Goal: Task Accomplishment & Management: Manage account settings

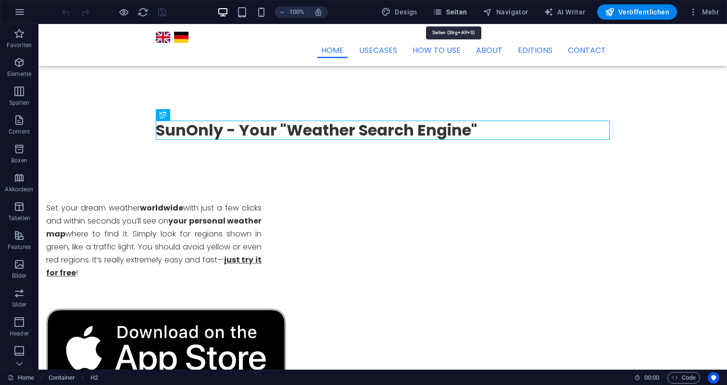
click at [465, 11] on span "Seiten" at bounding box center [450, 12] width 35 height 10
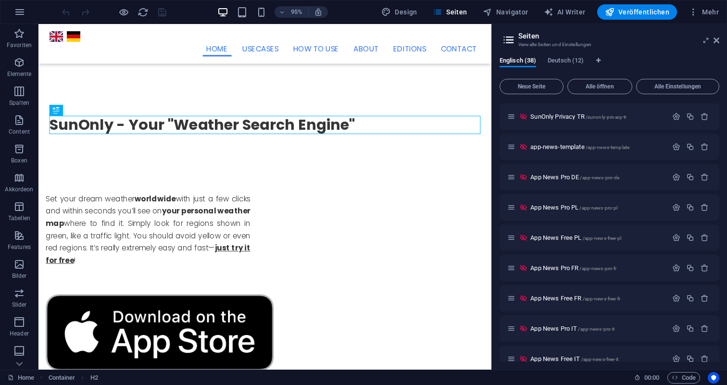
scroll to position [608, 0]
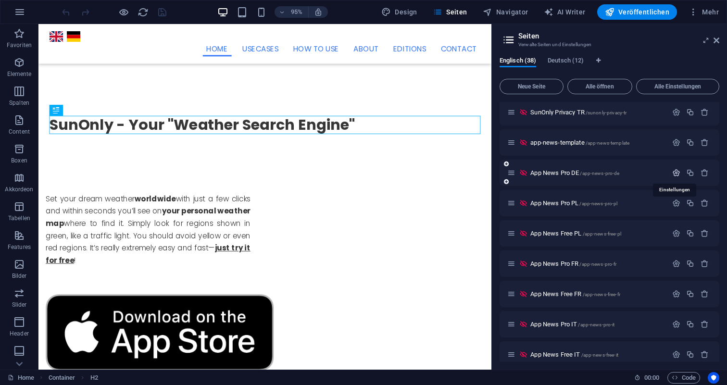
click at [673, 171] on icon "button" at bounding box center [676, 173] width 8 height 8
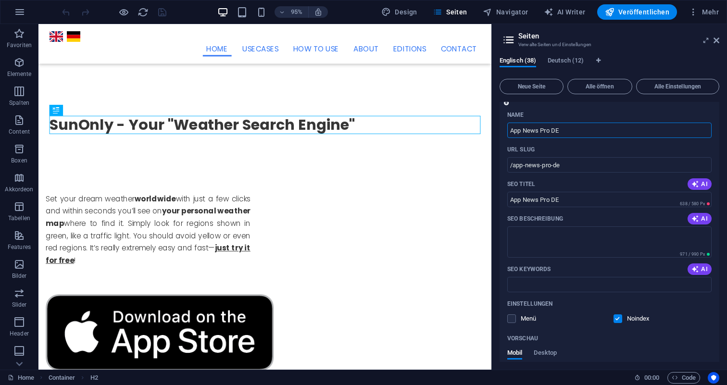
scroll to position [685, 0]
click at [604, 167] on input "/app-news-pro-de" at bounding box center [609, 166] width 204 height 15
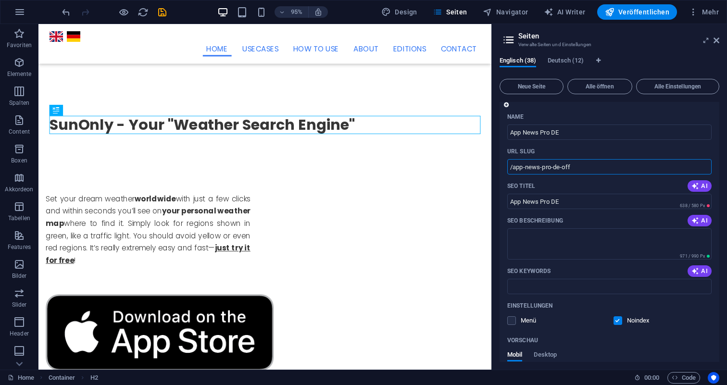
type input "/app-news-pro-de-off"
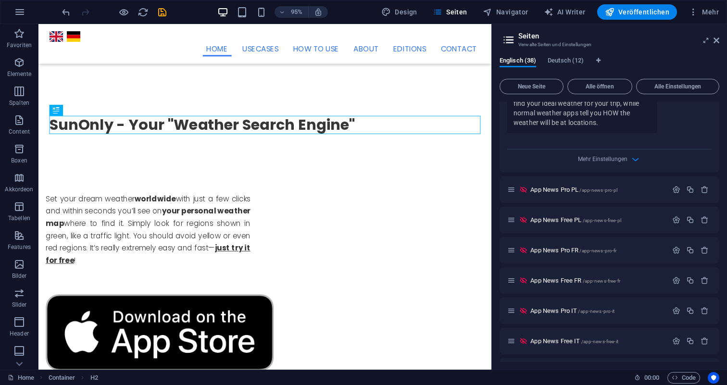
scroll to position [1036, 0]
click at [674, 189] on icon "button" at bounding box center [676, 189] width 8 height 8
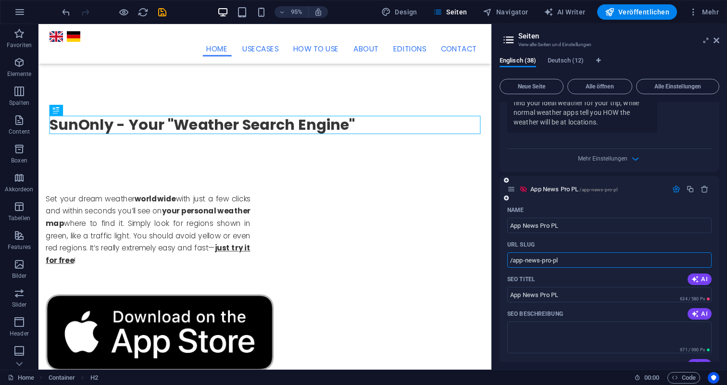
click at [591, 260] on input "/app-news-pro-pl" at bounding box center [609, 259] width 204 height 15
type input "/app-news-pro-pl-off"
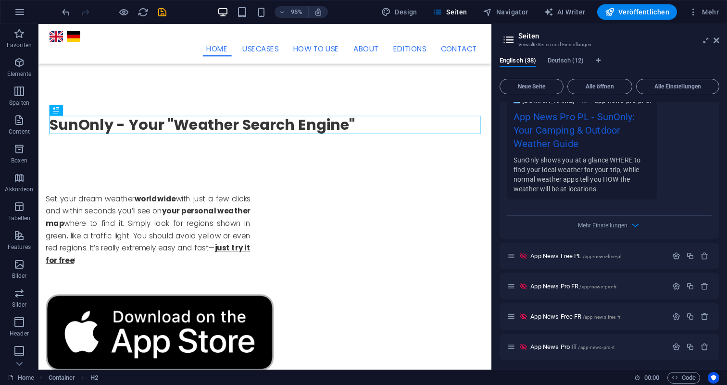
scroll to position [1418, 0]
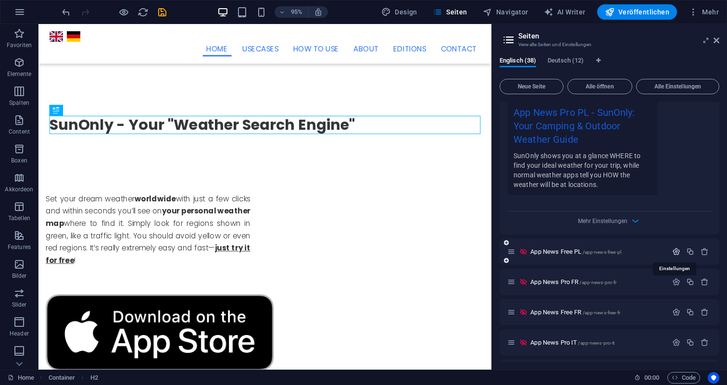
click at [675, 251] on icon "button" at bounding box center [676, 252] width 8 height 8
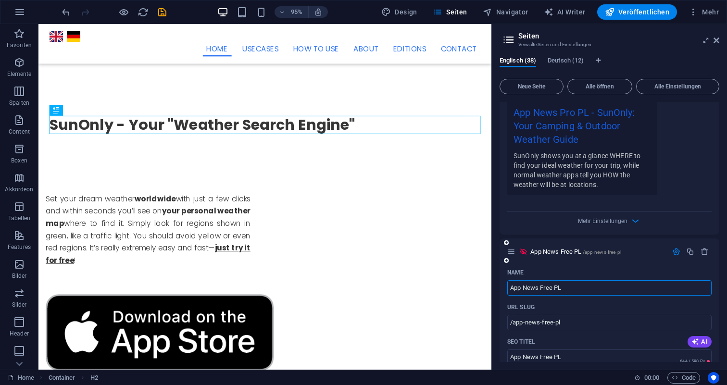
click at [621, 291] on input "App News Free PL" at bounding box center [609, 287] width 204 height 15
type input "App News Free PL-off"
type input "/app-news-free-pl-off"
type input "App News Free PL-off"
type input "App News Free PL"
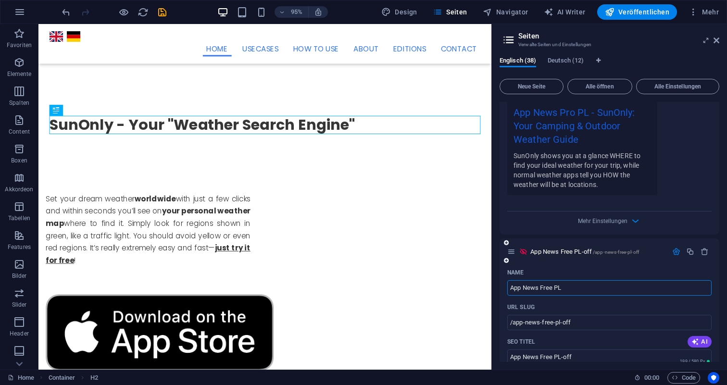
type input "/app-news-free-pl"
type input "App News Free PL"
click at [613, 325] on input "/app-news-free-pl" at bounding box center [609, 322] width 204 height 15
type input "/app-news-free-pl-off"
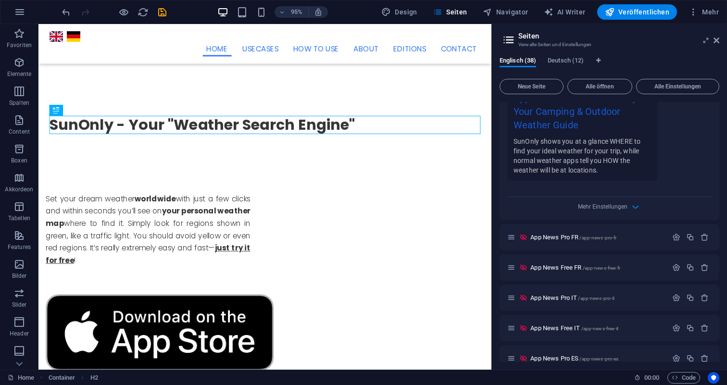
scroll to position [1887, 0]
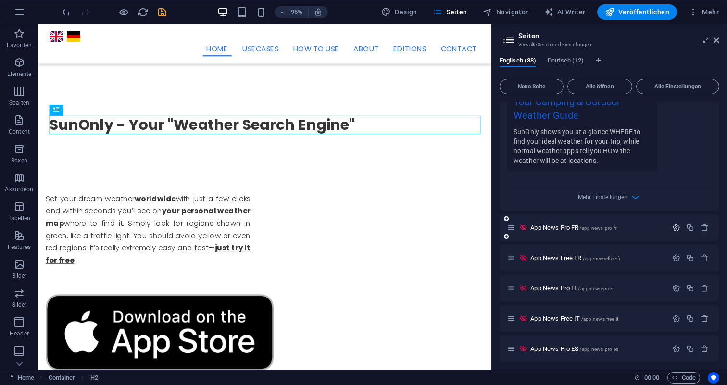
click at [676, 228] on icon "button" at bounding box center [676, 228] width 8 height 8
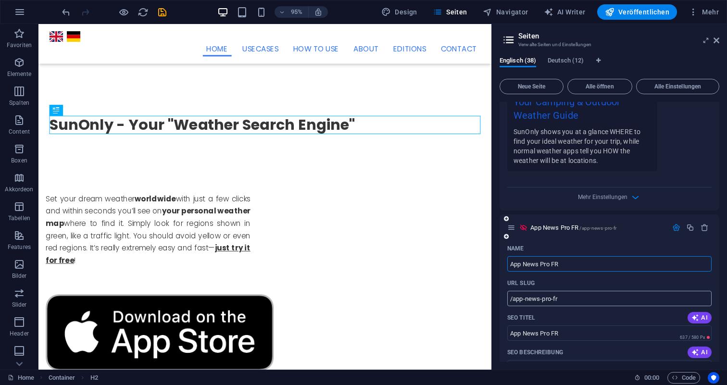
click at [613, 300] on input "/app-news-pro-fr" at bounding box center [609, 298] width 204 height 15
type input "/app-news-pro-fr-off"
click at [615, 264] on input "App News Pro FR" at bounding box center [609, 263] width 204 height 15
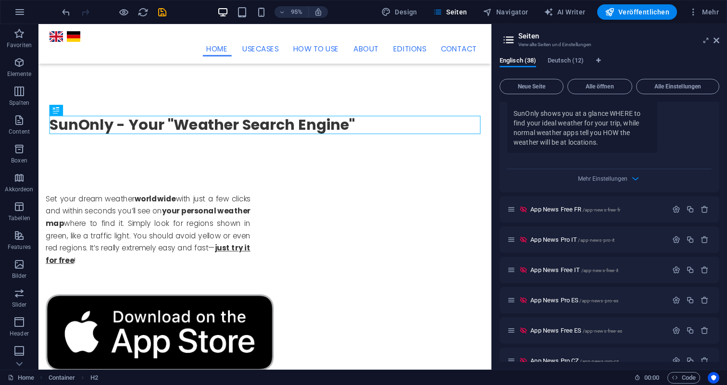
scroll to position [2362, 0]
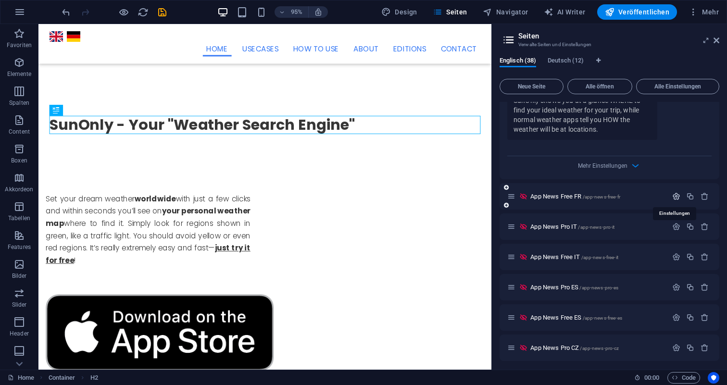
click at [672, 195] on icon "button" at bounding box center [676, 196] width 8 height 8
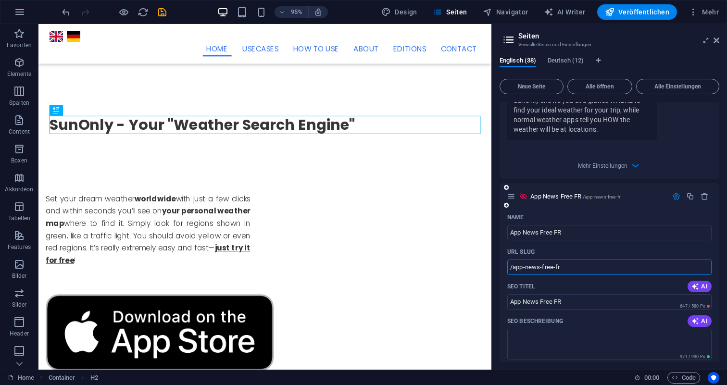
click at [637, 266] on input "/app-news-free-fr" at bounding box center [609, 267] width 204 height 15
type input "/app-news-free-fr-off"
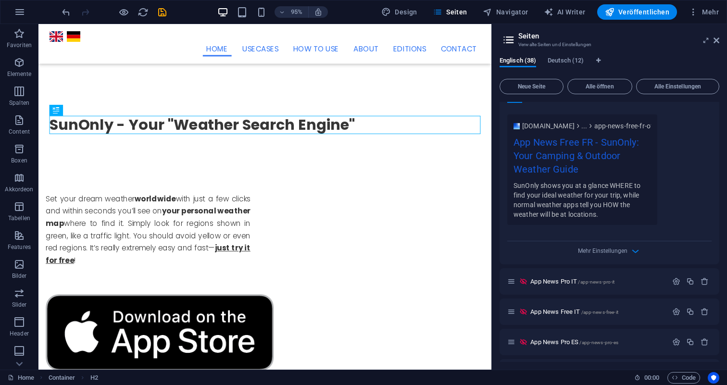
scroll to position [2723, 0]
click at [673, 280] on icon "button" at bounding box center [676, 280] width 8 height 8
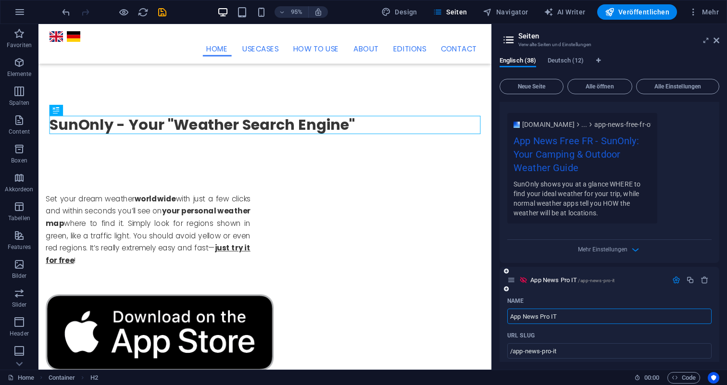
click at [618, 314] on input "App News Pro IT" at bounding box center [609, 316] width 204 height 15
click at [601, 352] on input "/app-news-pro-it" at bounding box center [609, 350] width 204 height 15
type input "/app-news-pro-it-off"
click at [603, 319] on input "App News Pro IT" at bounding box center [609, 316] width 204 height 15
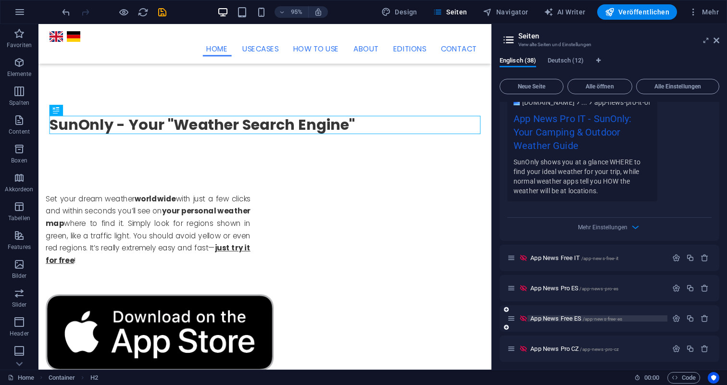
scroll to position [3190, 0]
click at [675, 256] on icon "button" at bounding box center [676, 257] width 8 height 8
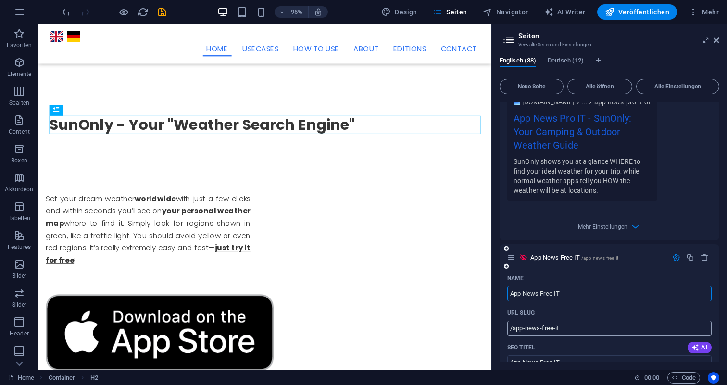
click at [621, 325] on input "/app-news-free-it" at bounding box center [609, 328] width 204 height 15
type input "/app-news-free-it-off"
click at [627, 293] on input "App News Free IT" at bounding box center [609, 293] width 204 height 15
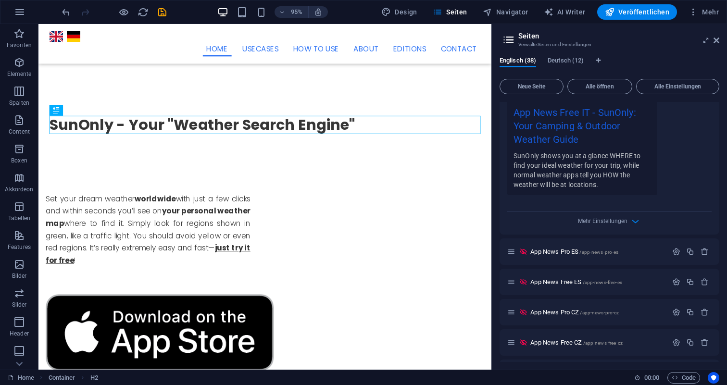
scroll to position [3640, 0]
click at [675, 251] on icon "button" at bounding box center [676, 251] width 8 height 8
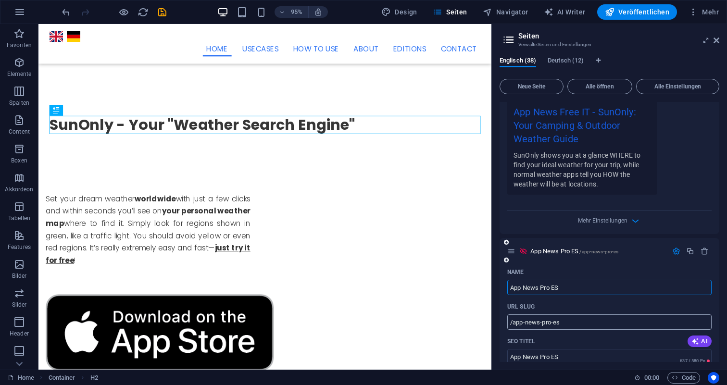
click at [618, 323] on input "/app-news-pro-es" at bounding box center [609, 321] width 204 height 15
paste input "-off"
type input "/app-news-pro-es-off"
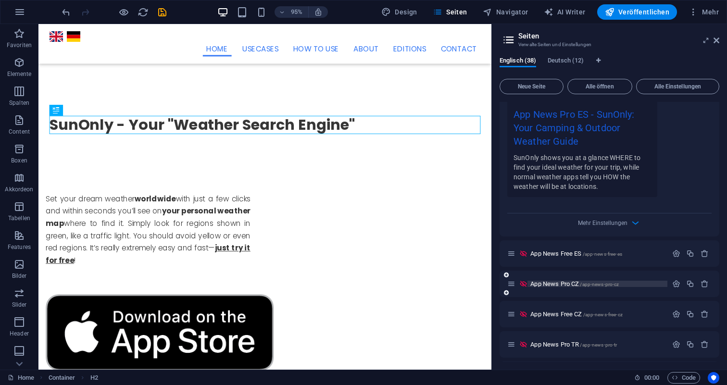
scroll to position [4084, 0]
click at [674, 253] on icon "button" at bounding box center [676, 252] width 8 height 8
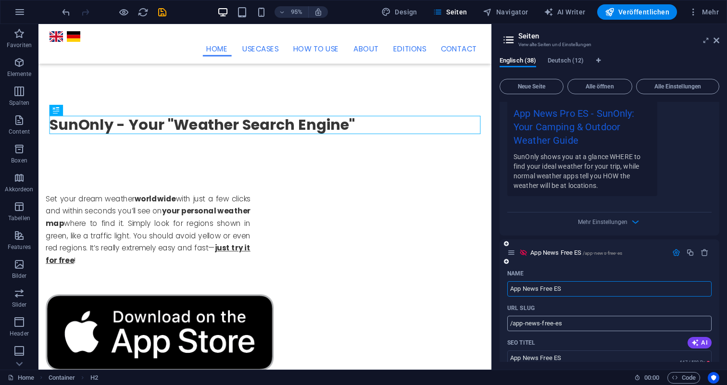
click at [628, 321] on input "/app-news-free-es" at bounding box center [609, 323] width 204 height 15
paste input "-off"
type input "/app-news-free-es-off"
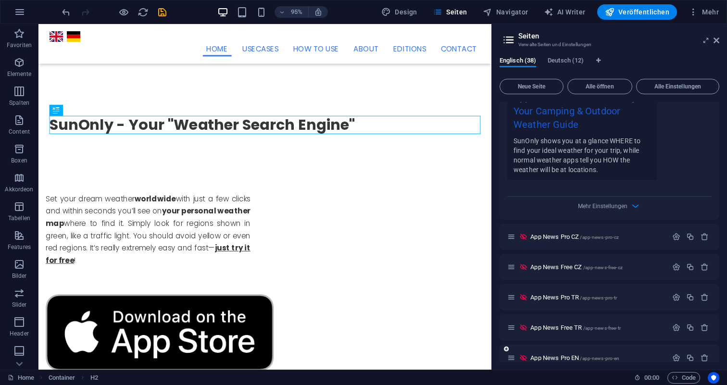
scroll to position [4550, 0]
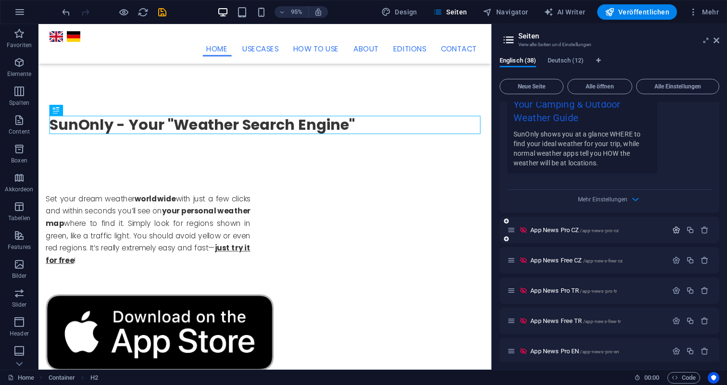
click at [675, 229] on icon "button" at bounding box center [676, 230] width 8 height 8
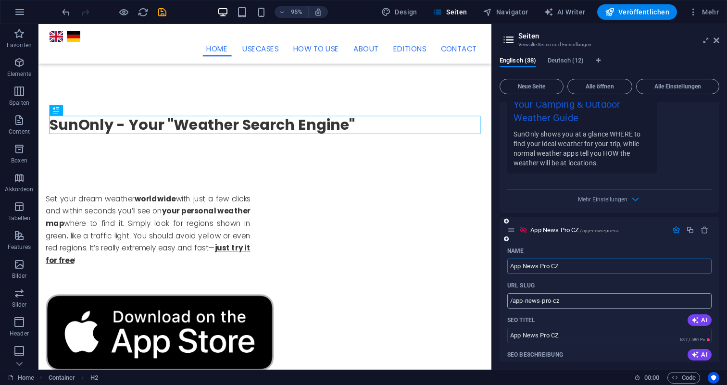
click at [617, 303] on input "/app-news-pro-cz" at bounding box center [609, 300] width 204 height 15
paste input "-off"
type input "/app-news-pro-cz-off"
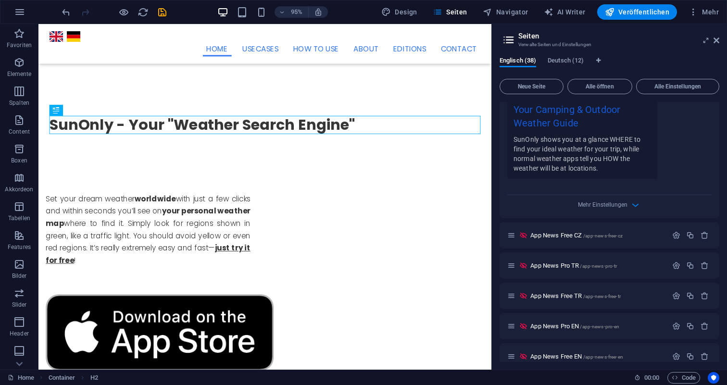
scroll to position [5008, 0]
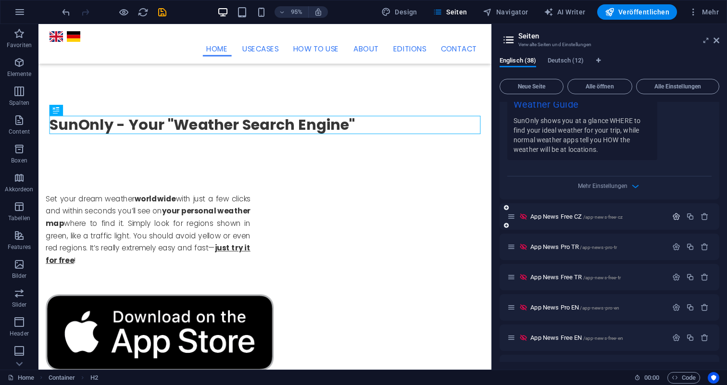
click at [674, 215] on icon "button" at bounding box center [676, 216] width 8 height 8
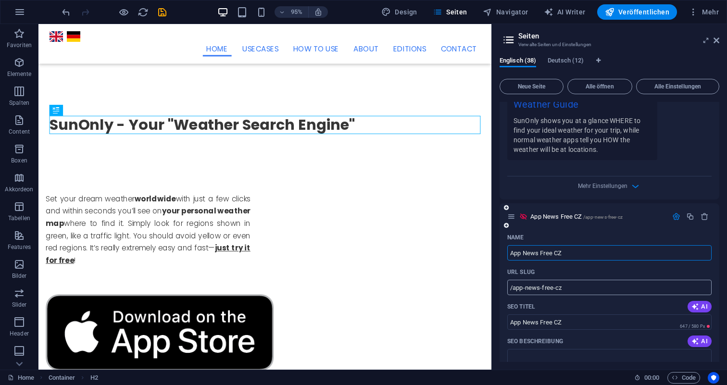
click at [618, 286] on input "/app-news-free-cz" at bounding box center [609, 287] width 204 height 15
paste input "-off"
type input "/app-news-free-cz-off"
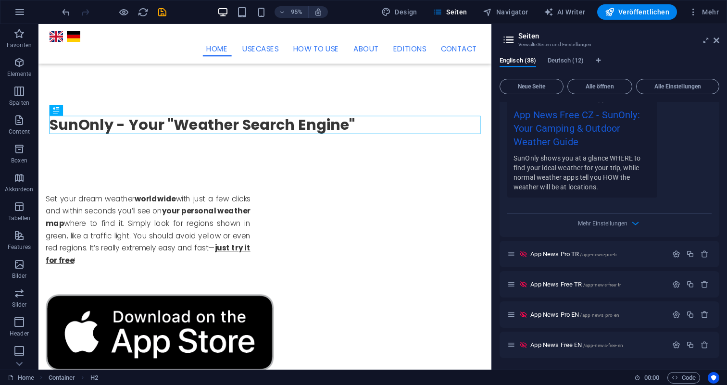
scroll to position [5424, 0]
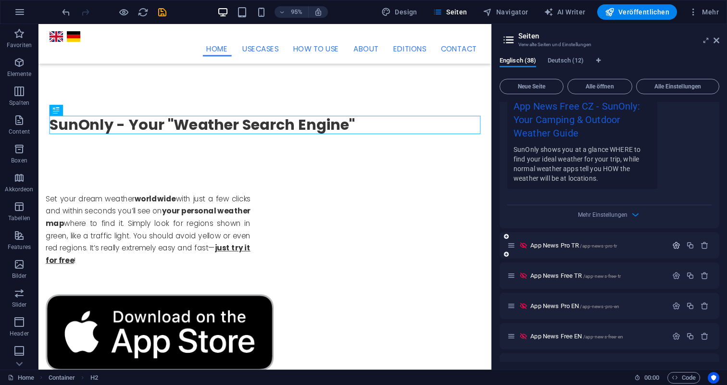
click at [673, 246] on icon "button" at bounding box center [676, 245] width 8 height 8
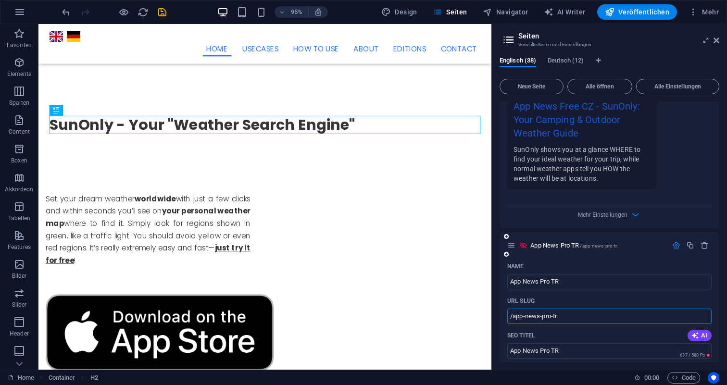
click at [619, 317] on input "/app-news-pro-tr" at bounding box center [609, 316] width 204 height 15
paste input "-off"
type input "/app-news-pro-tr-off"
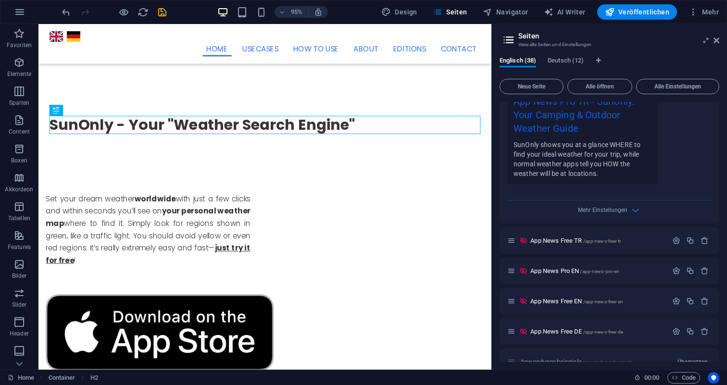
scroll to position [5884, 0]
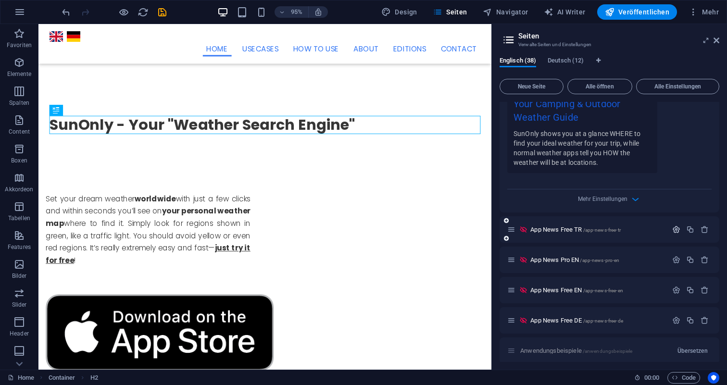
click at [674, 230] on icon "button" at bounding box center [676, 229] width 8 height 8
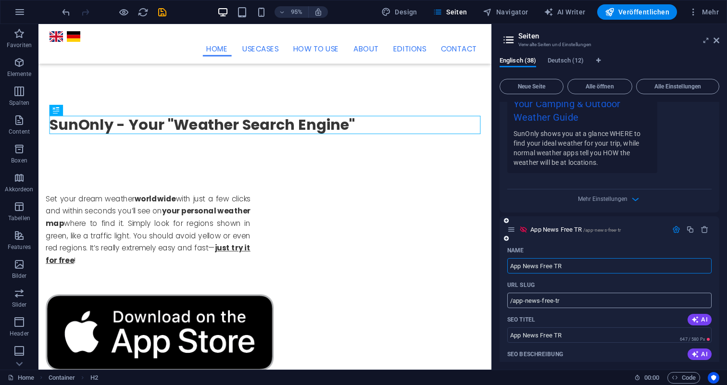
click at [614, 300] on input "/app-news-free-tr" at bounding box center [609, 300] width 204 height 15
paste input "-off"
type input "/app-news-free-tr-off"
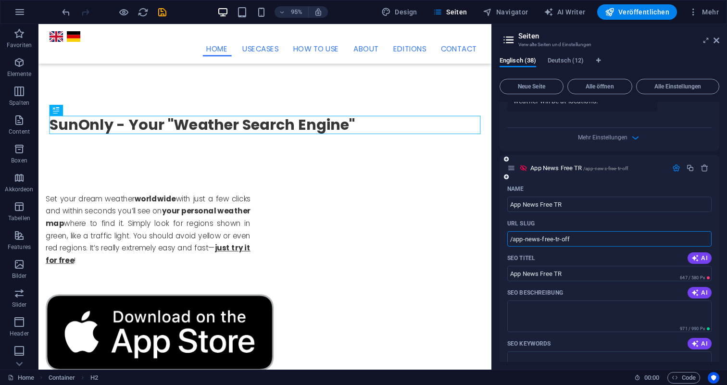
scroll to position [5951, 0]
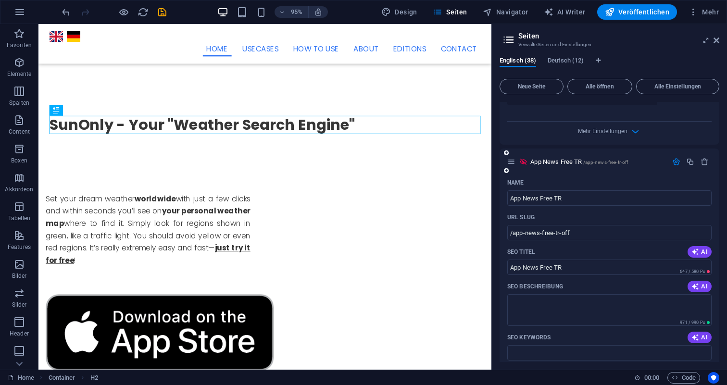
click at [614, 291] on div "SEO Beschreibung AI" at bounding box center [609, 286] width 204 height 15
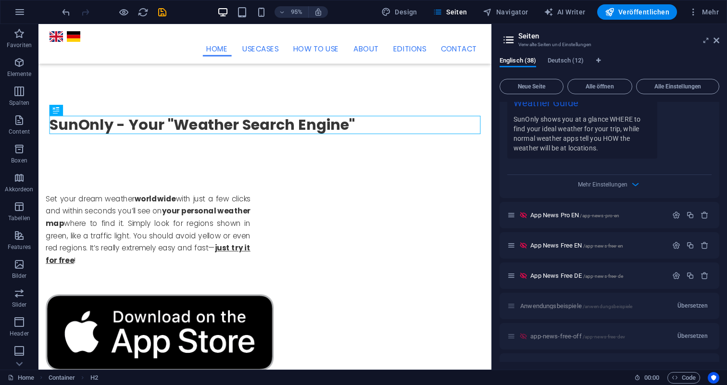
scroll to position [6345, 0]
click at [675, 213] on icon "button" at bounding box center [676, 213] width 8 height 8
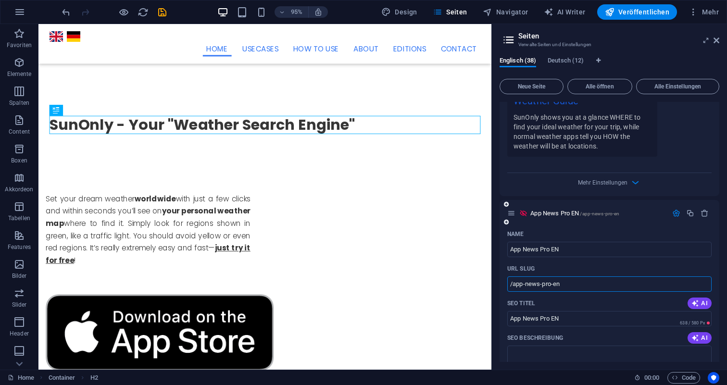
click at [596, 286] on input "/app-news-pro-en" at bounding box center [609, 283] width 204 height 15
paste input "-off"
type input "/app-news-pro-en-off"
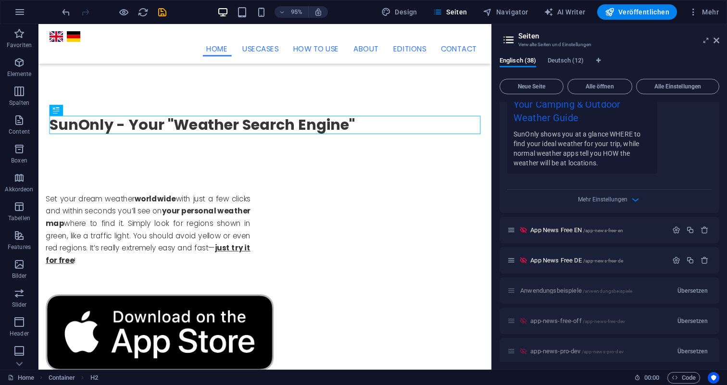
scroll to position [6799, 0]
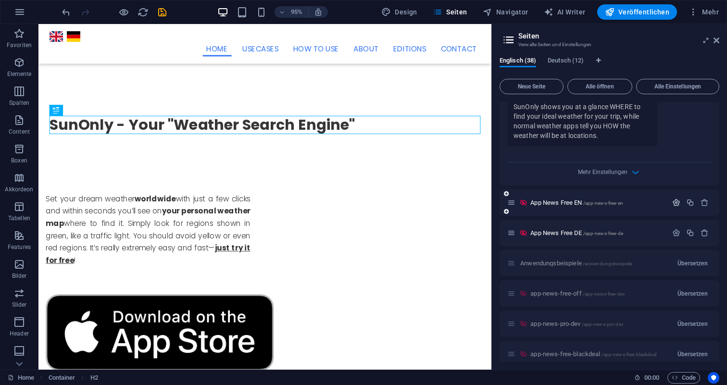
click at [673, 203] on icon "button" at bounding box center [676, 203] width 8 height 8
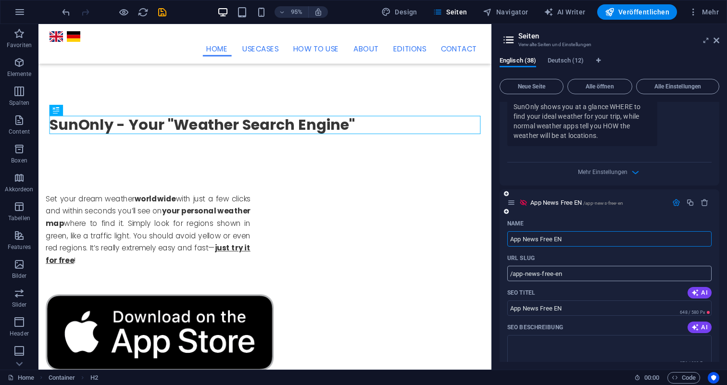
click at [597, 275] on input "/app-news-free-en" at bounding box center [609, 273] width 204 height 15
paste input "-off"
type input "/app-news-free-en-off"
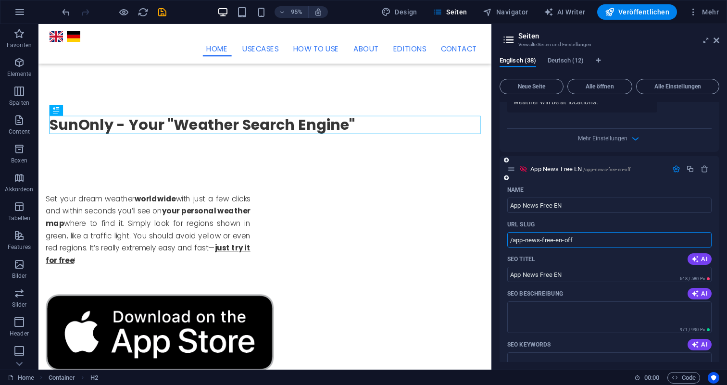
scroll to position [6833, 0]
click at [594, 294] on div "SEO Beschreibung AI" at bounding box center [609, 293] width 204 height 15
click at [590, 203] on input "App News Free EN" at bounding box center [609, 204] width 204 height 15
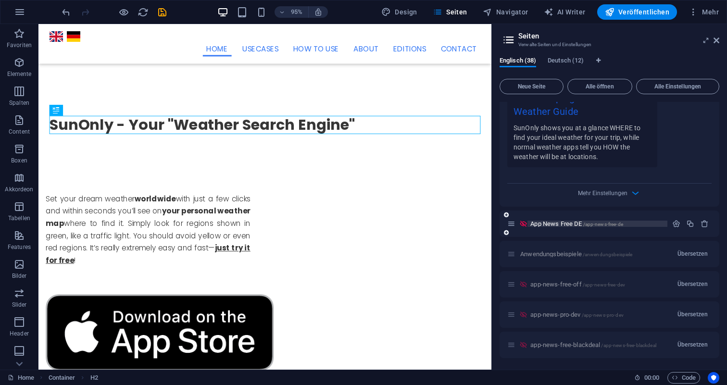
scroll to position [7223, 0]
click at [673, 224] on icon "button" at bounding box center [676, 224] width 8 height 8
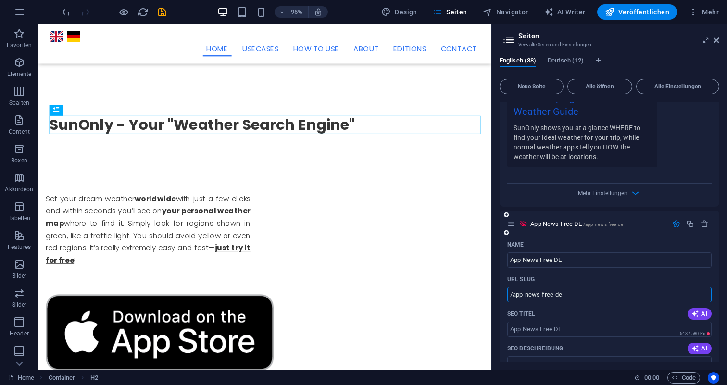
click at [605, 292] on input "/app-news-free-de" at bounding box center [609, 294] width 204 height 15
paste input "-off"
type input "/app-news-free-de-off"
click at [605, 256] on input "App News Free DE" at bounding box center [609, 259] width 204 height 15
click at [161, 12] on icon "save" at bounding box center [162, 12] width 11 height 11
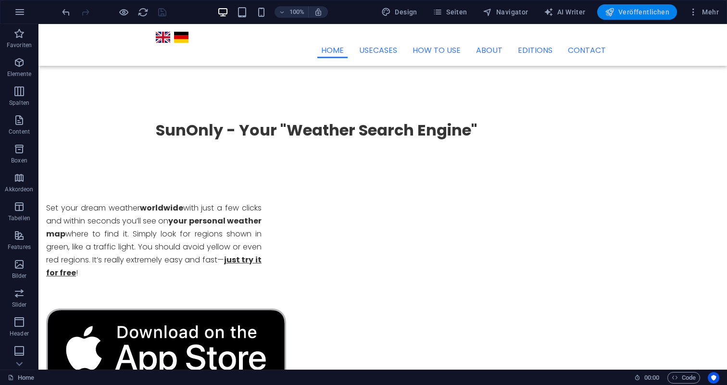
click at [635, 12] on span "Veröffentlichen" at bounding box center [637, 12] width 64 height 10
